Goal: Check status: Check status

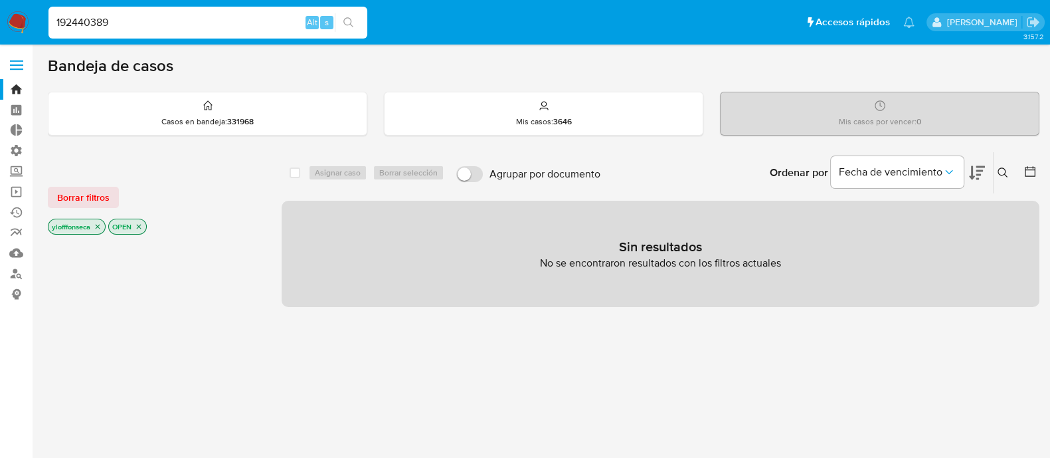
type input "192440389"
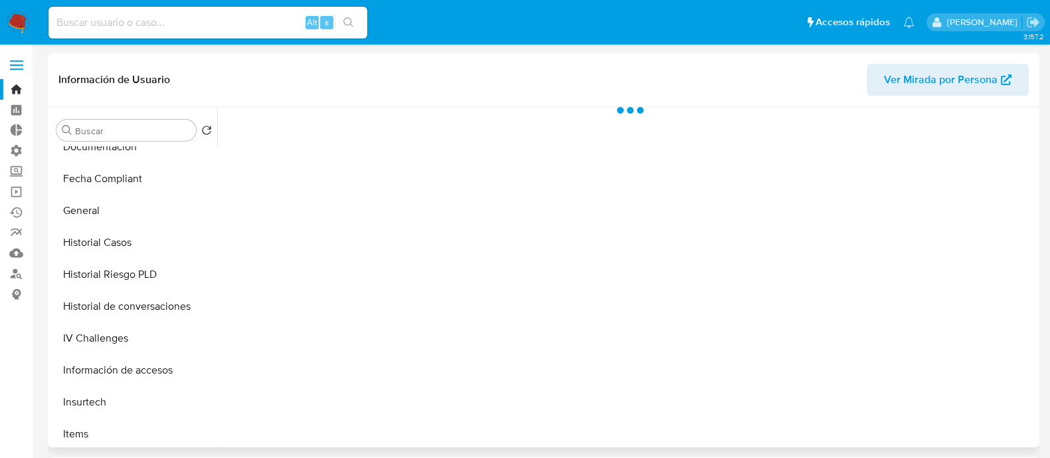
click at [123, 450] on button "KYC" at bounding box center [128, 466] width 155 height 32
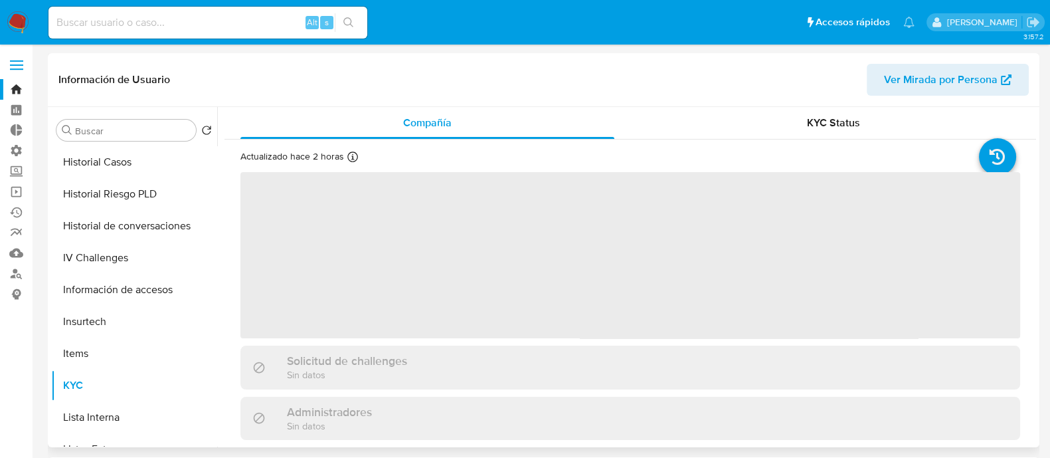
select select "10"
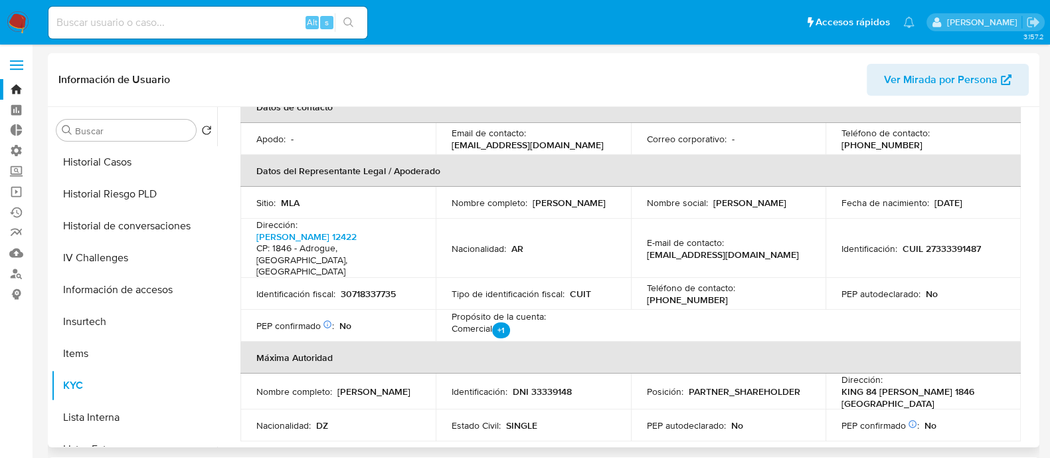
scroll to position [498, 0]
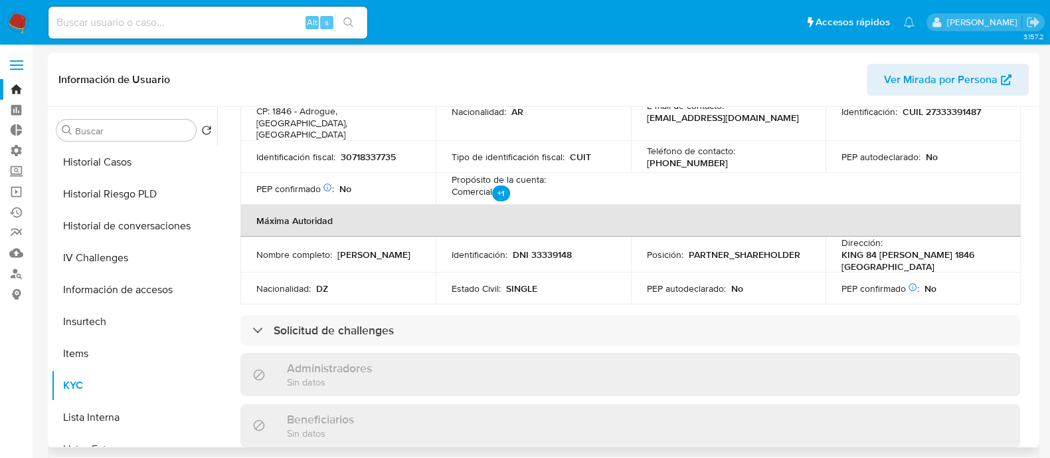
click at [379, 323] on h3 "Solicitud de challenges" at bounding box center [334, 330] width 120 height 15
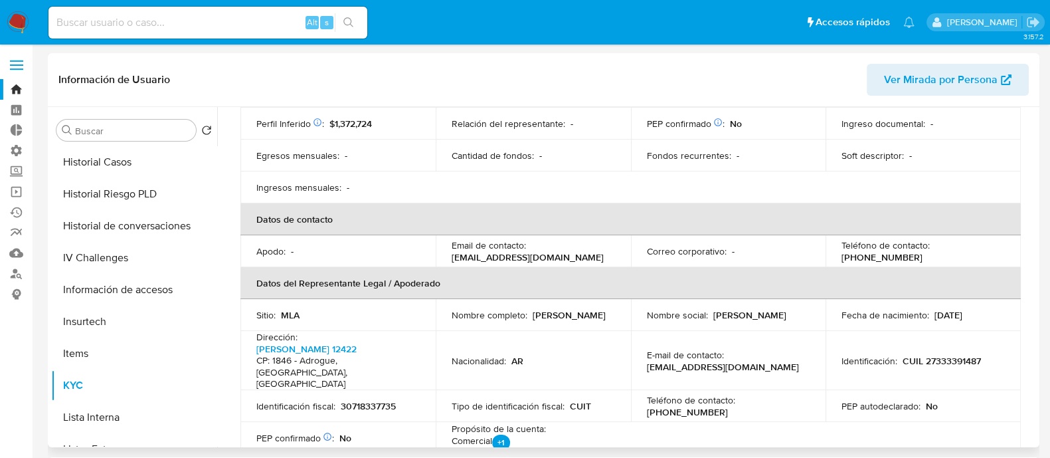
scroll to position [0, 0]
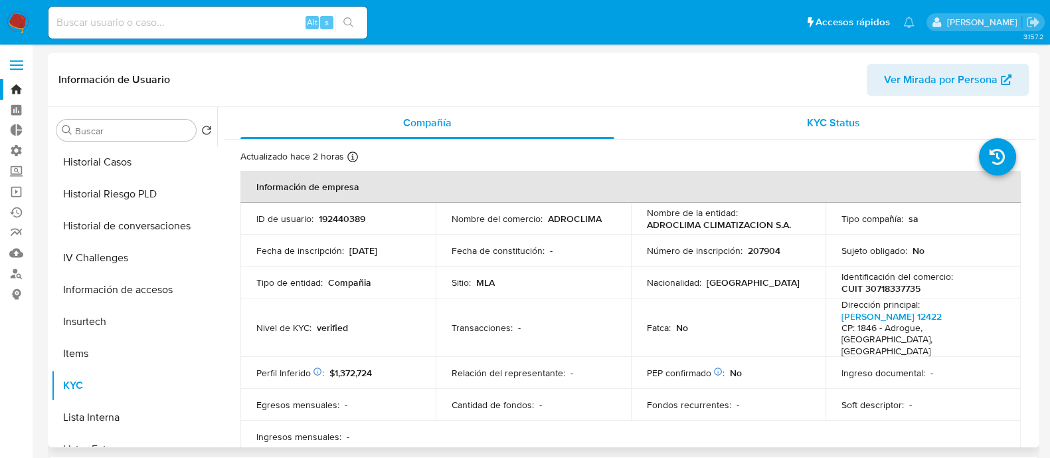
click at [843, 113] on div "KYC Status" at bounding box center [833, 123] width 374 height 32
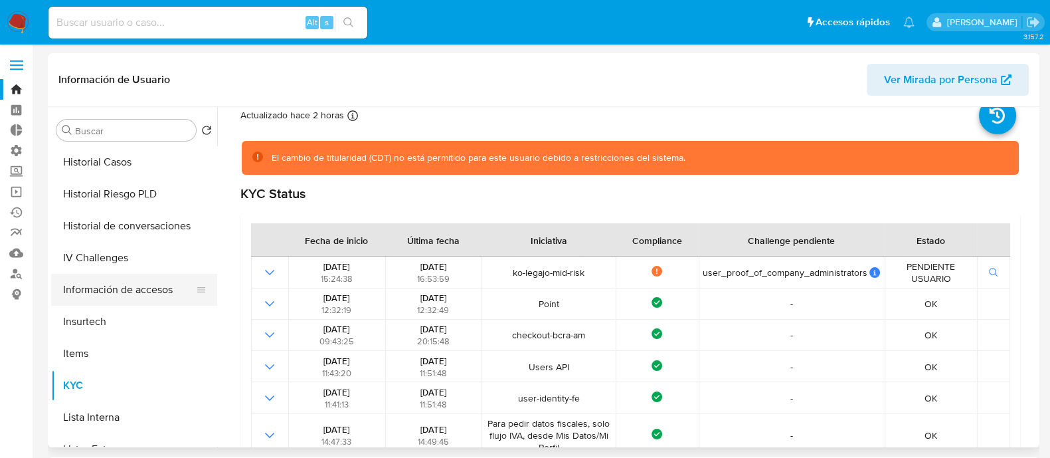
scroll to position [165, 0]
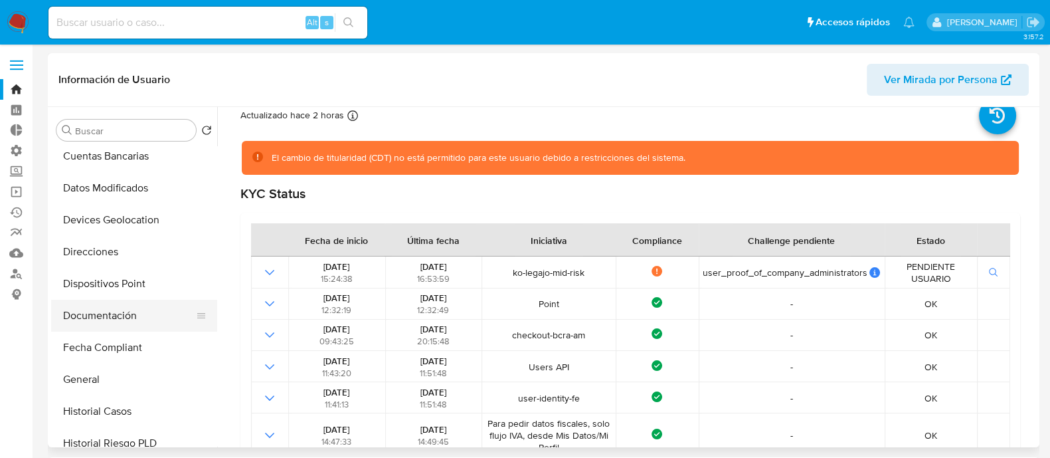
click at [116, 319] on button "Documentación" at bounding box center [128, 316] width 155 height 32
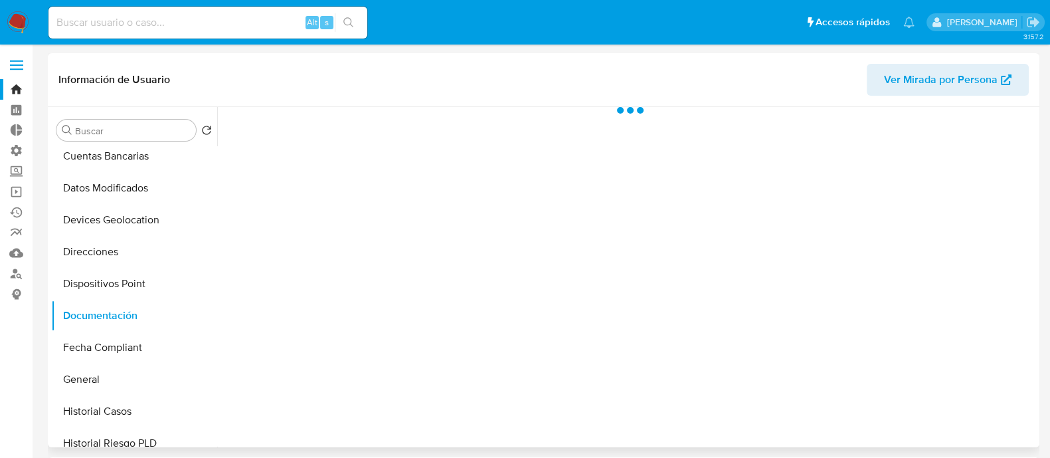
scroll to position [0, 0]
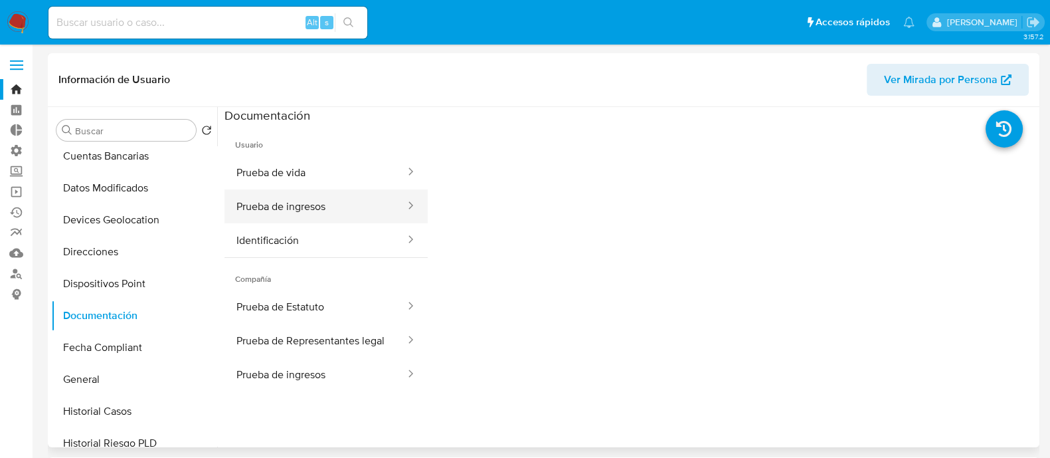
click at [328, 207] on button "Prueba de ingresos" at bounding box center [315, 206] width 182 height 34
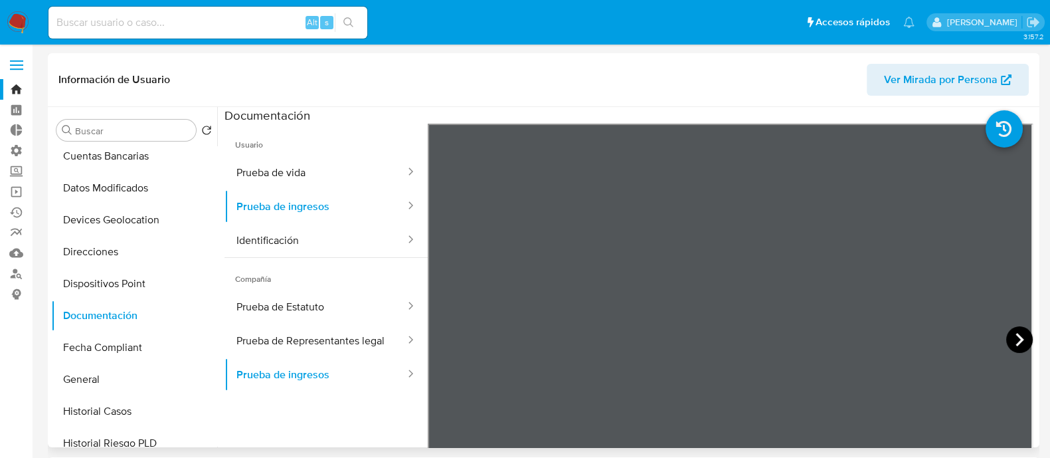
click at [1006, 339] on icon at bounding box center [1019, 339] width 27 height 27
click at [442, 347] on icon at bounding box center [444, 339] width 27 height 27
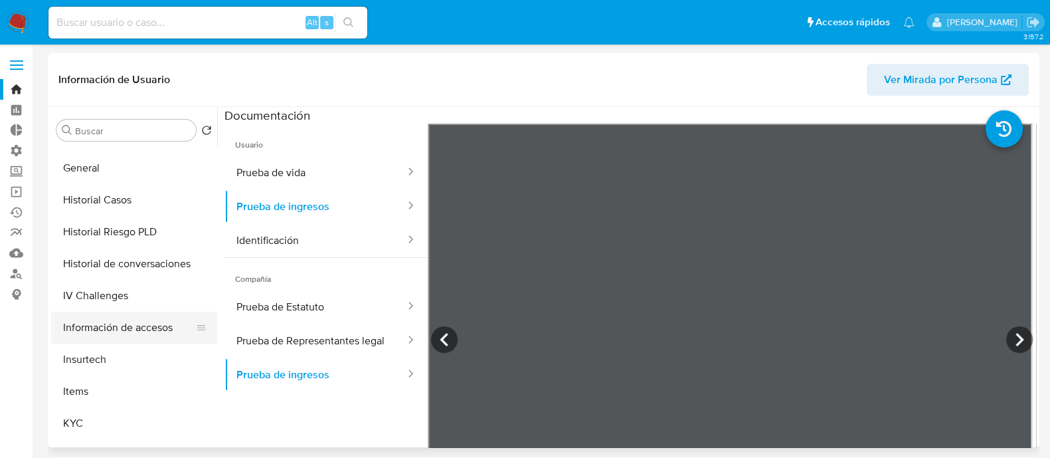
scroll to position [414, 0]
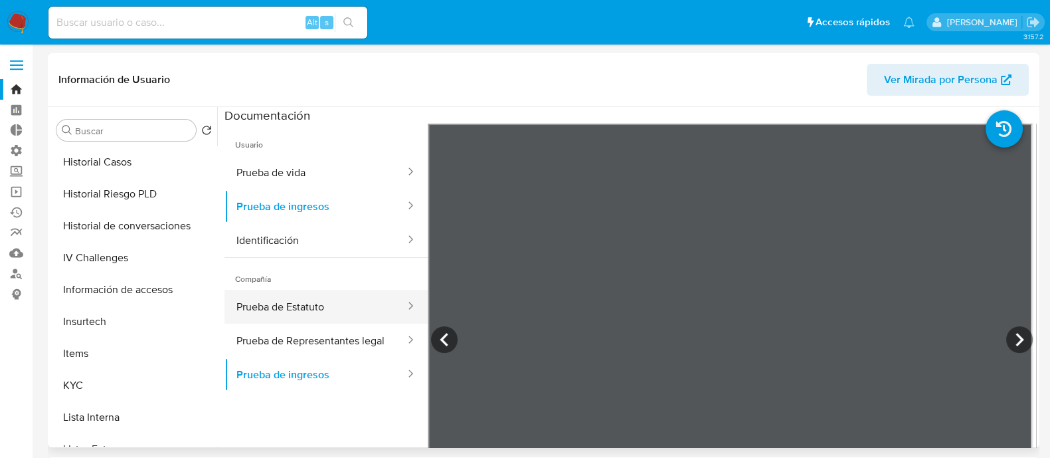
click at [343, 317] on button "Prueba de Estatuto" at bounding box center [315, 307] width 182 height 34
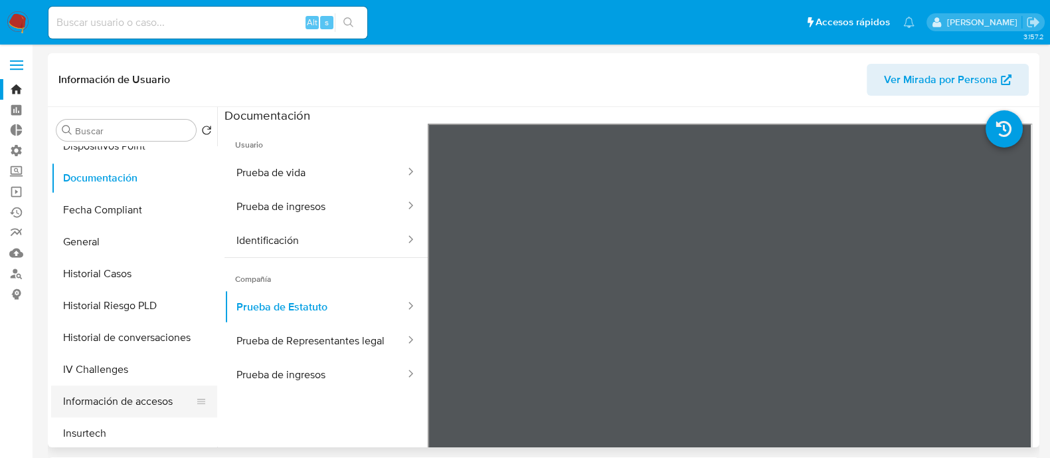
scroll to position [165, 0]
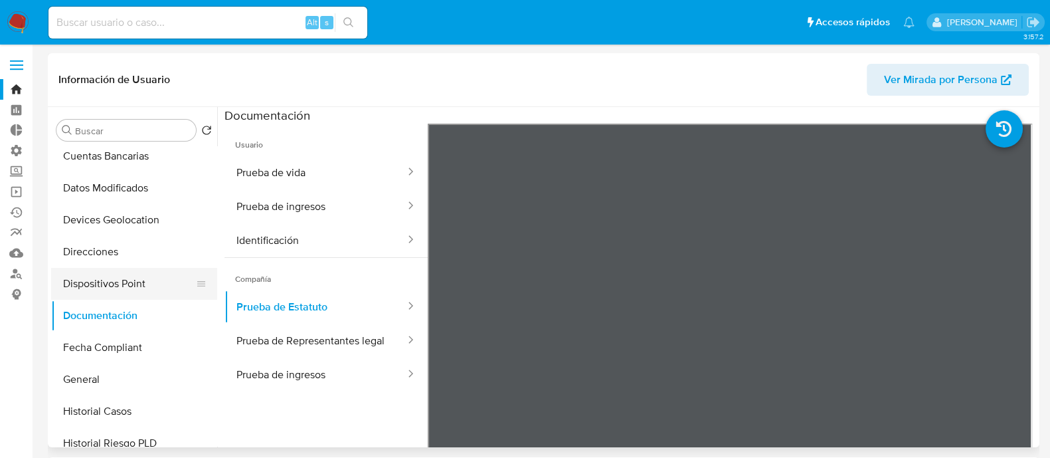
click at [133, 276] on button "Dispositivos Point" at bounding box center [128, 284] width 155 height 32
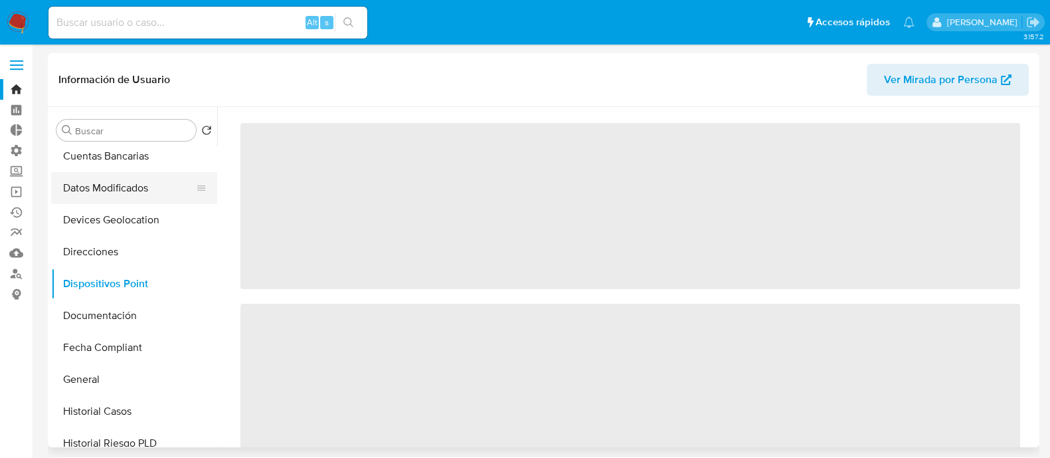
click at [155, 192] on button "Datos Modificados" at bounding box center [128, 188] width 155 height 32
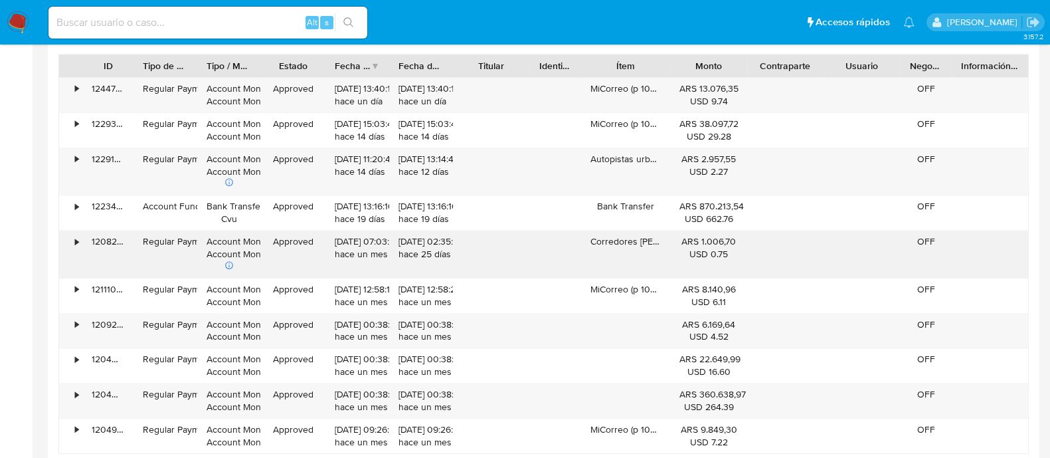
scroll to position [1328, 0]
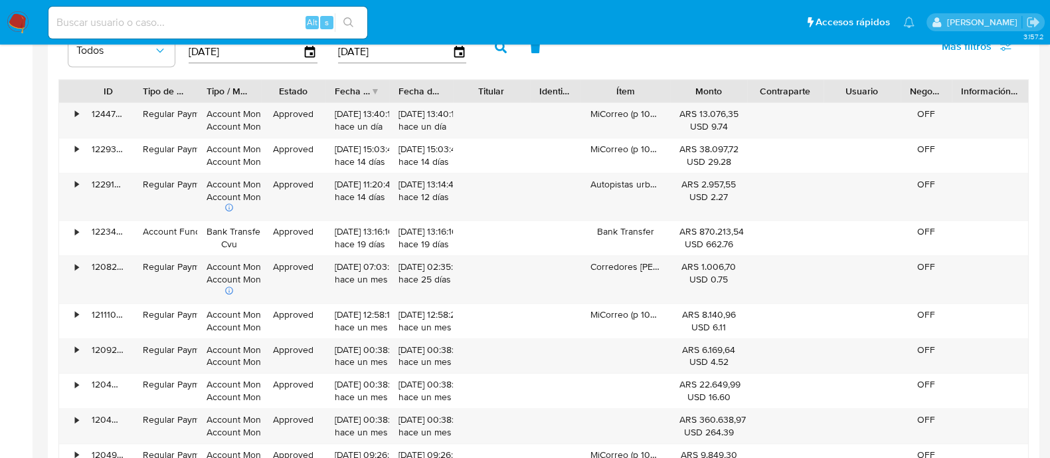
click at [15, 15] on img at bounding box center [18, 22] width 23 height 23
